Goal: Check status: Check status

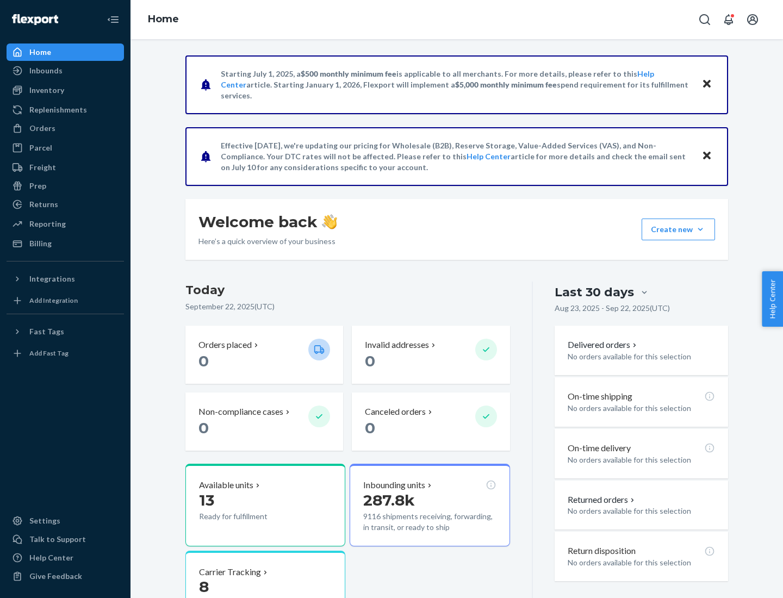
click at [701, 230] on button "Create new Create new inbound Create new order Create new product" at bounding box center [678, 230] width 73 height 22
click at [37, 186] on div "Prep" at bounding box center [37, 186] width 17 height 11
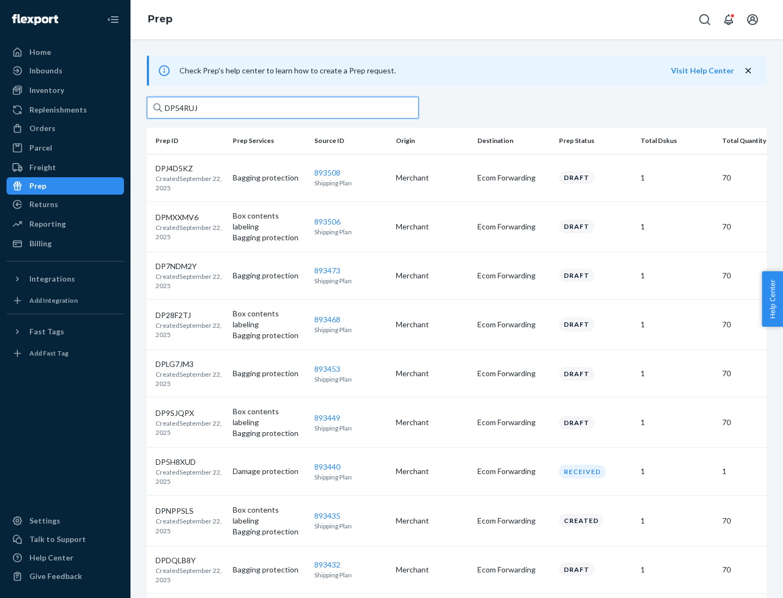
type input "DP54RUJL"
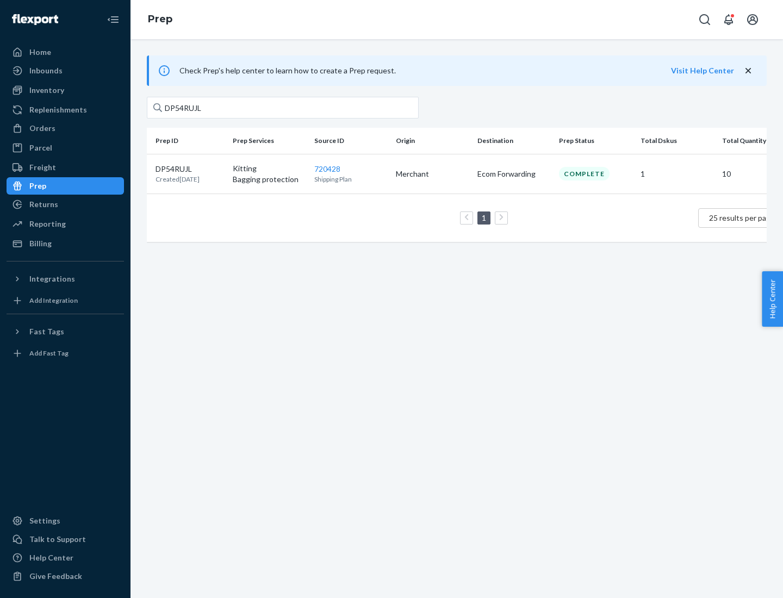
click at [190, 168] on p "DP54RUJL" at bounding box center [178, 169] width 44 height 11
